Goal: Information Seeking & Learning: Learn about a topic

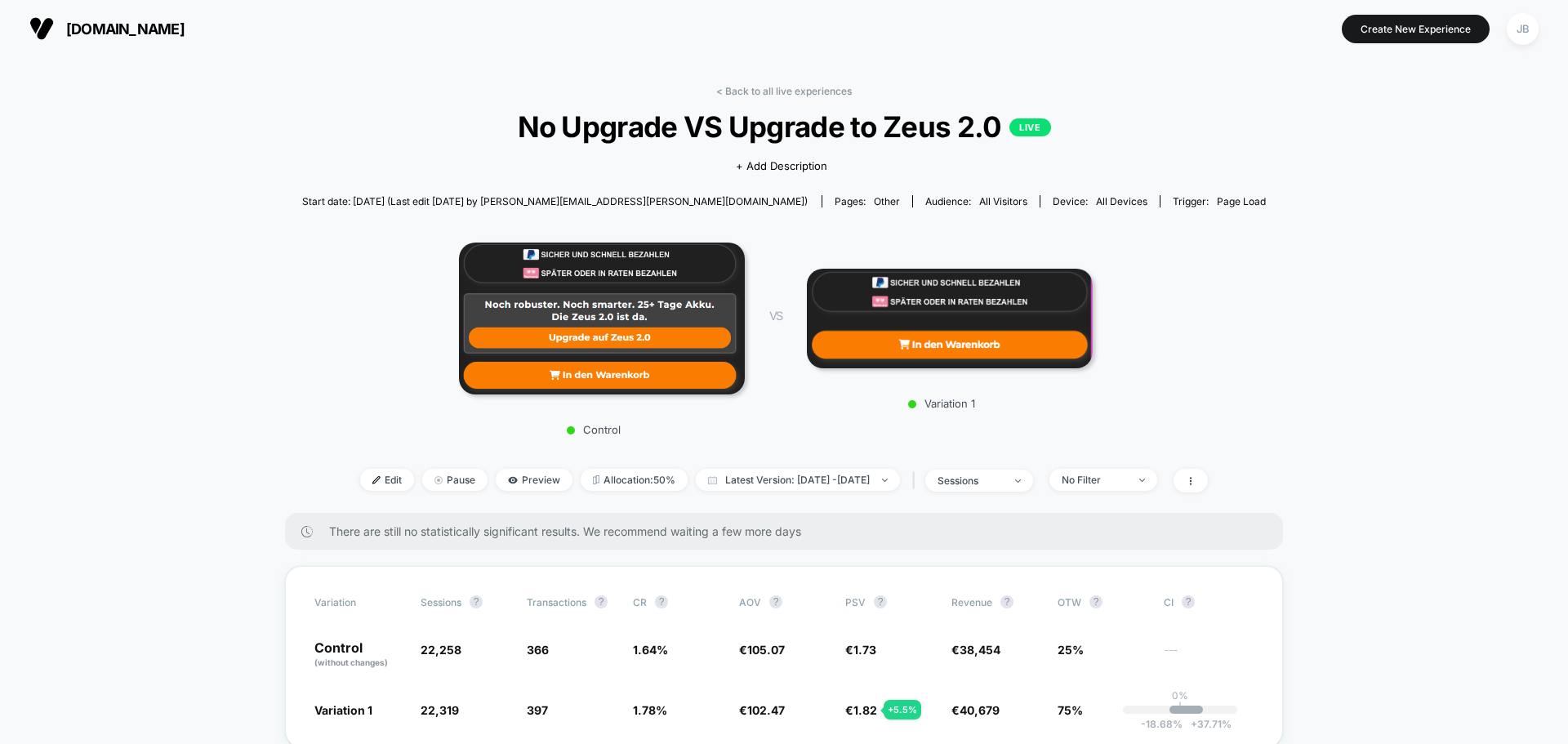
click at [111, 23] on span "[DOMAIN_NAME]" at bounding box center [125, 29] width 119 height 18
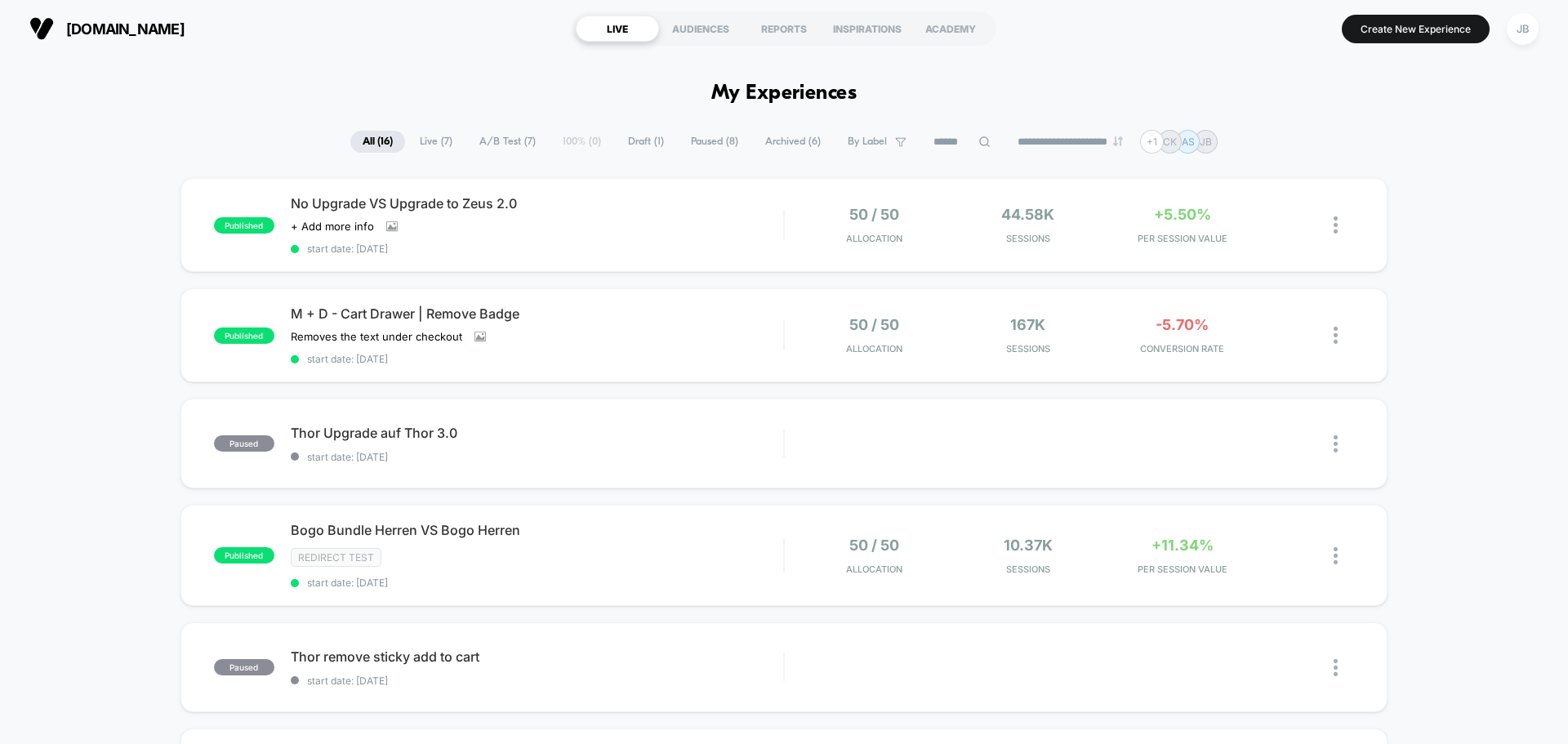
click at [627, 255] on div "published No Upgrade VS Upgrade to Zeus 2.0 Click to view images Click to edit …" at bounding box center [784, 225] width 1207 height 94
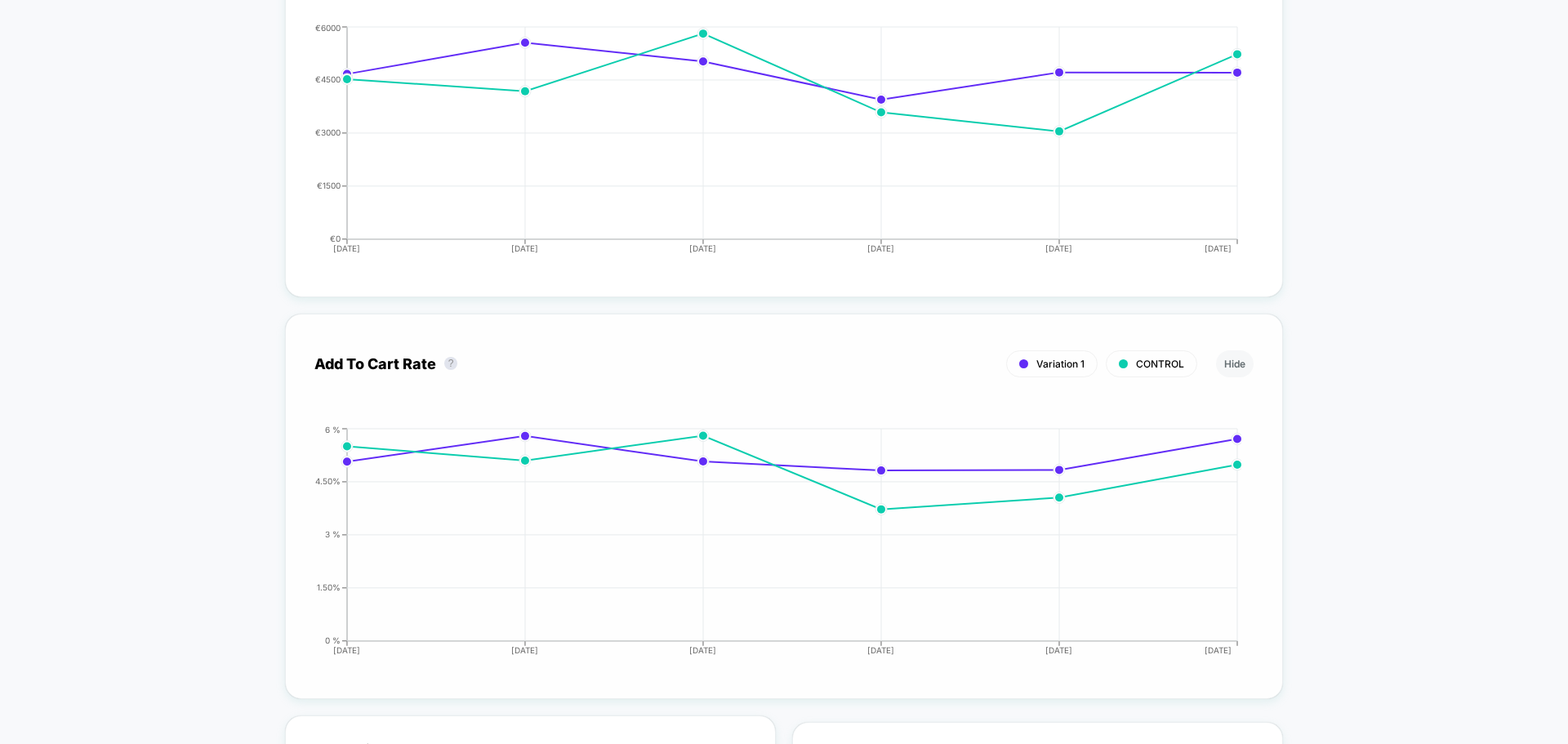
scroll to position [2858, 0]
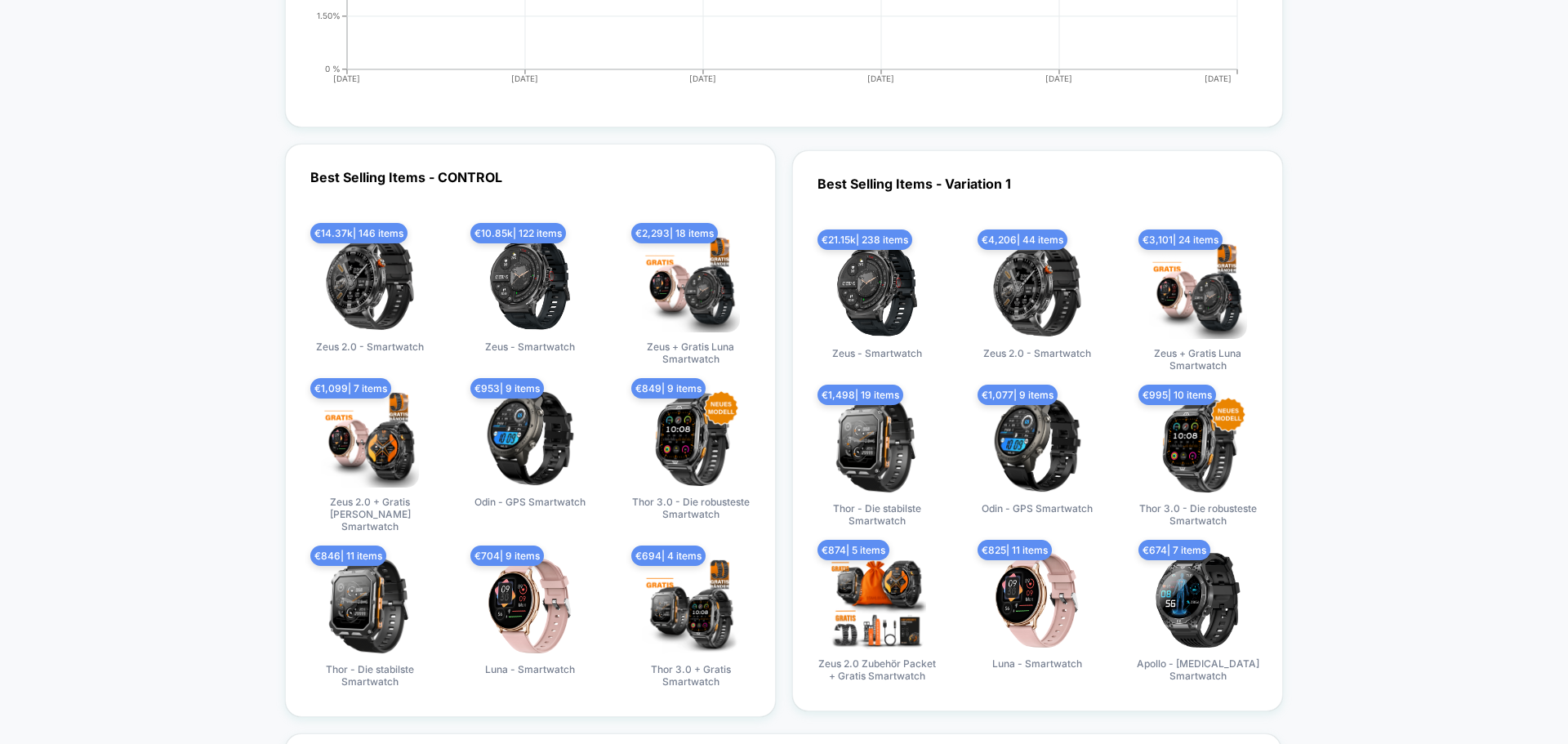
click at [785, 241] on div "Best Selling Items - CONTROL € 14.37k | 146 items Zeus 2.0 - Smartwatch € 10.85…" at bounding box center [784, 430] width 998 height 573
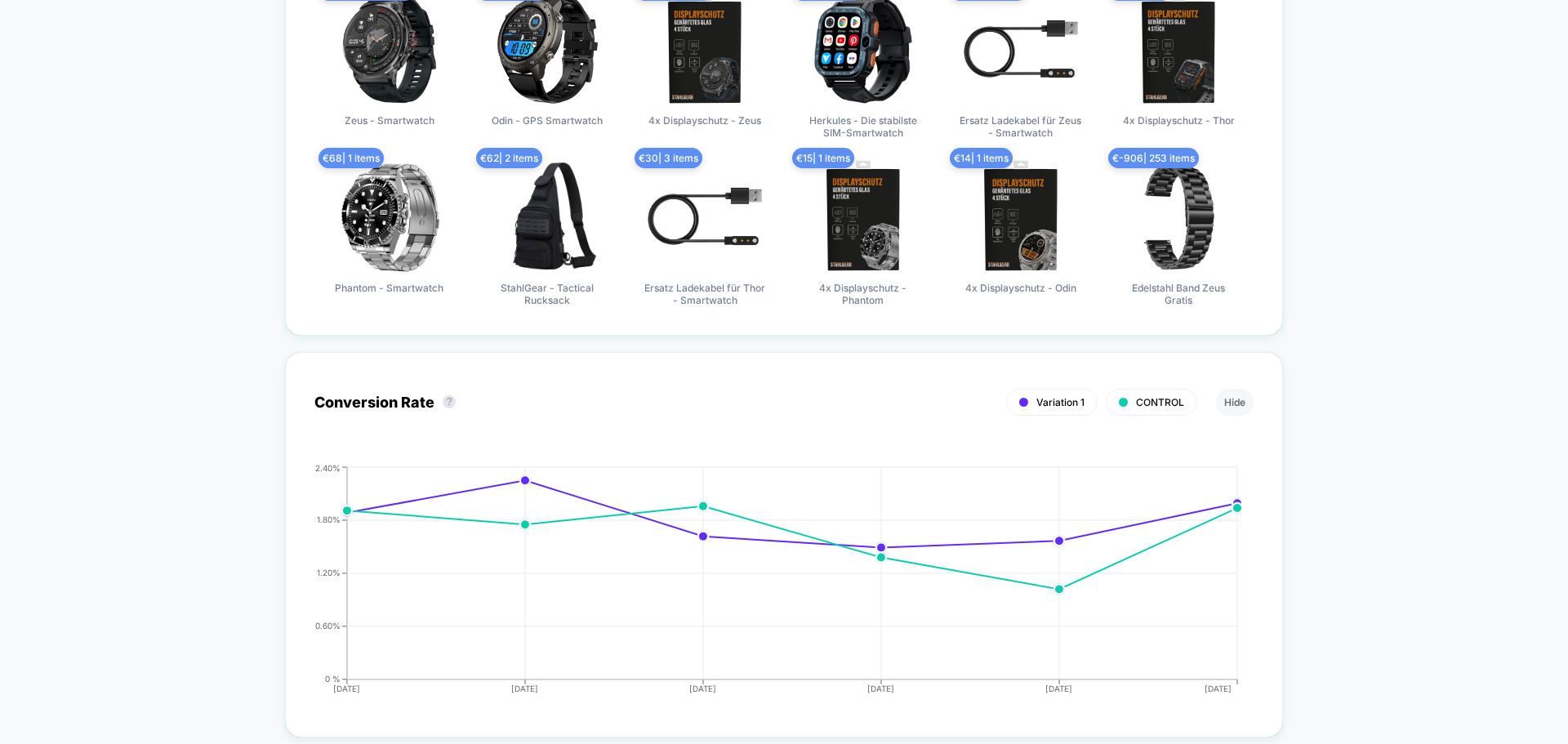
scroll to position [0, 0]
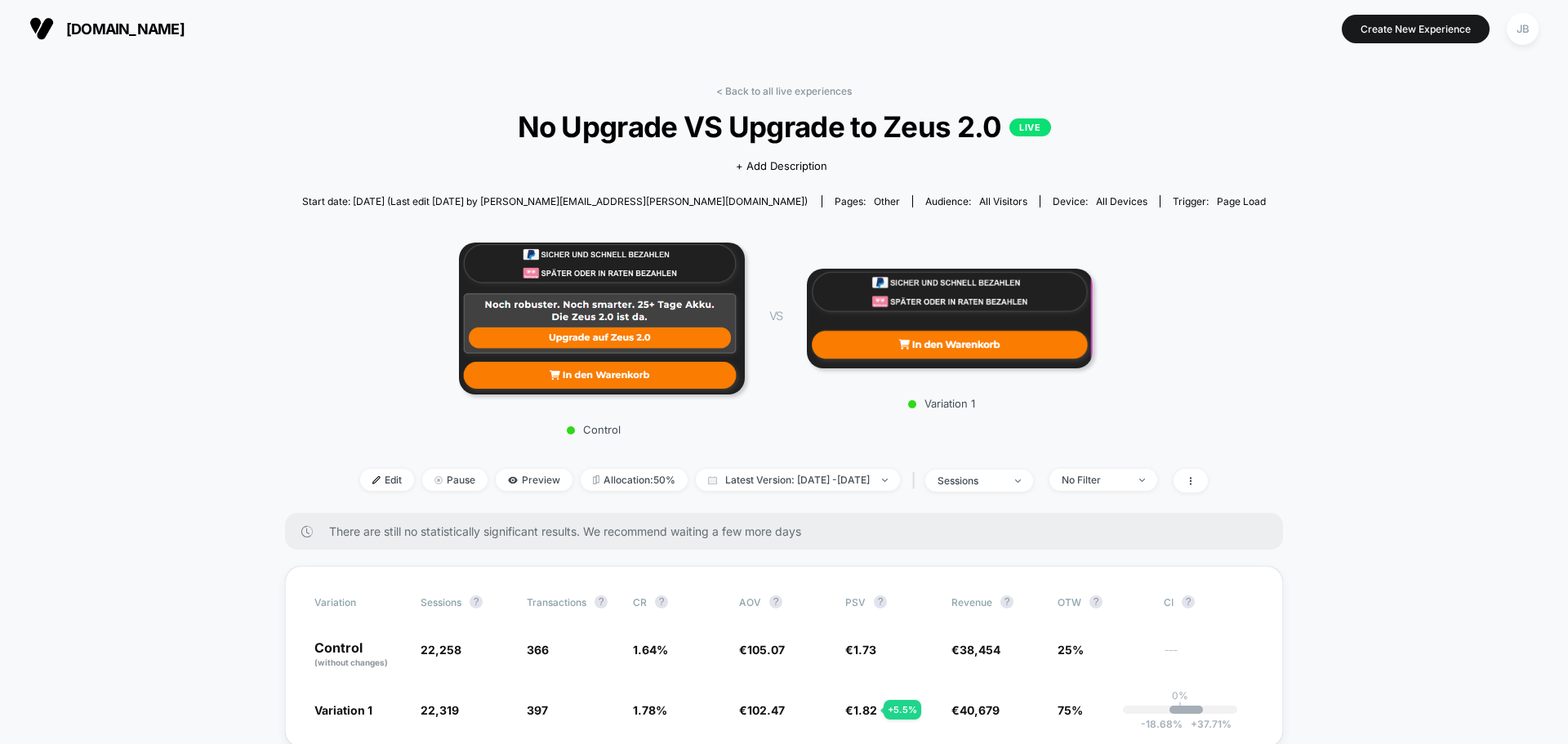
drag, startPoint x: 203, startPoint y: 339, endPoint x: 209, endPoint y: 194, distance: 145.1
